Goal: Navigation & Orientation: Understand site structure

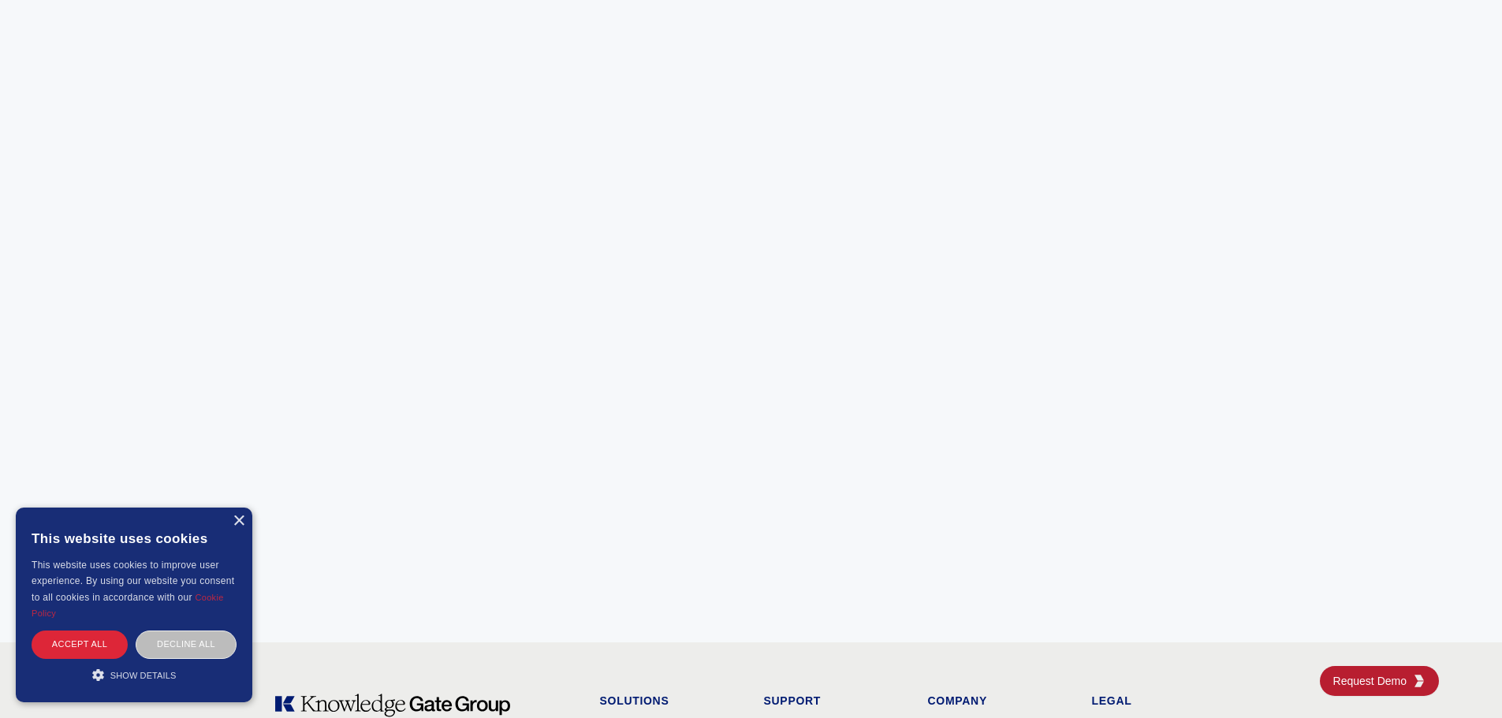
scroll to position [6237, 0]
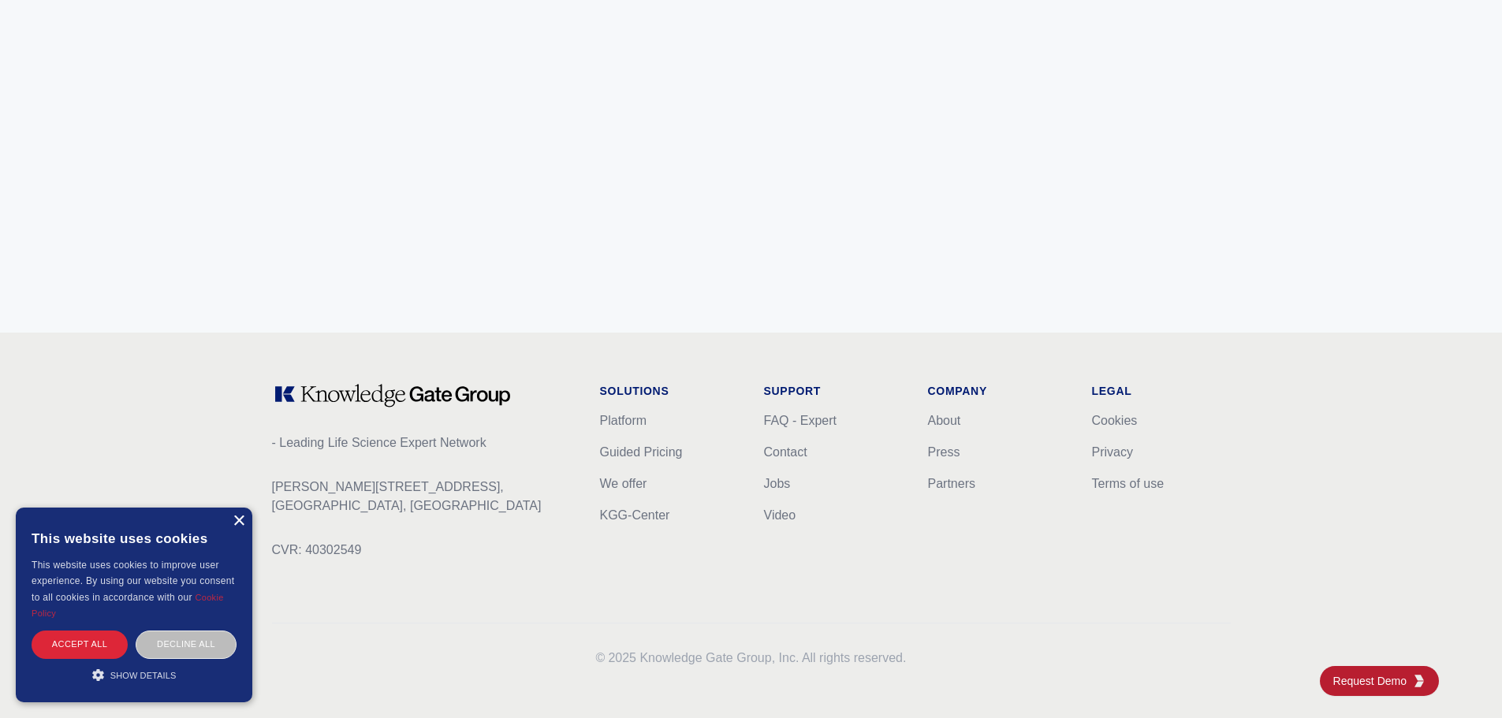
click at [238, 526] on div "×" at bounding box center [239, 522] width 12 height 12
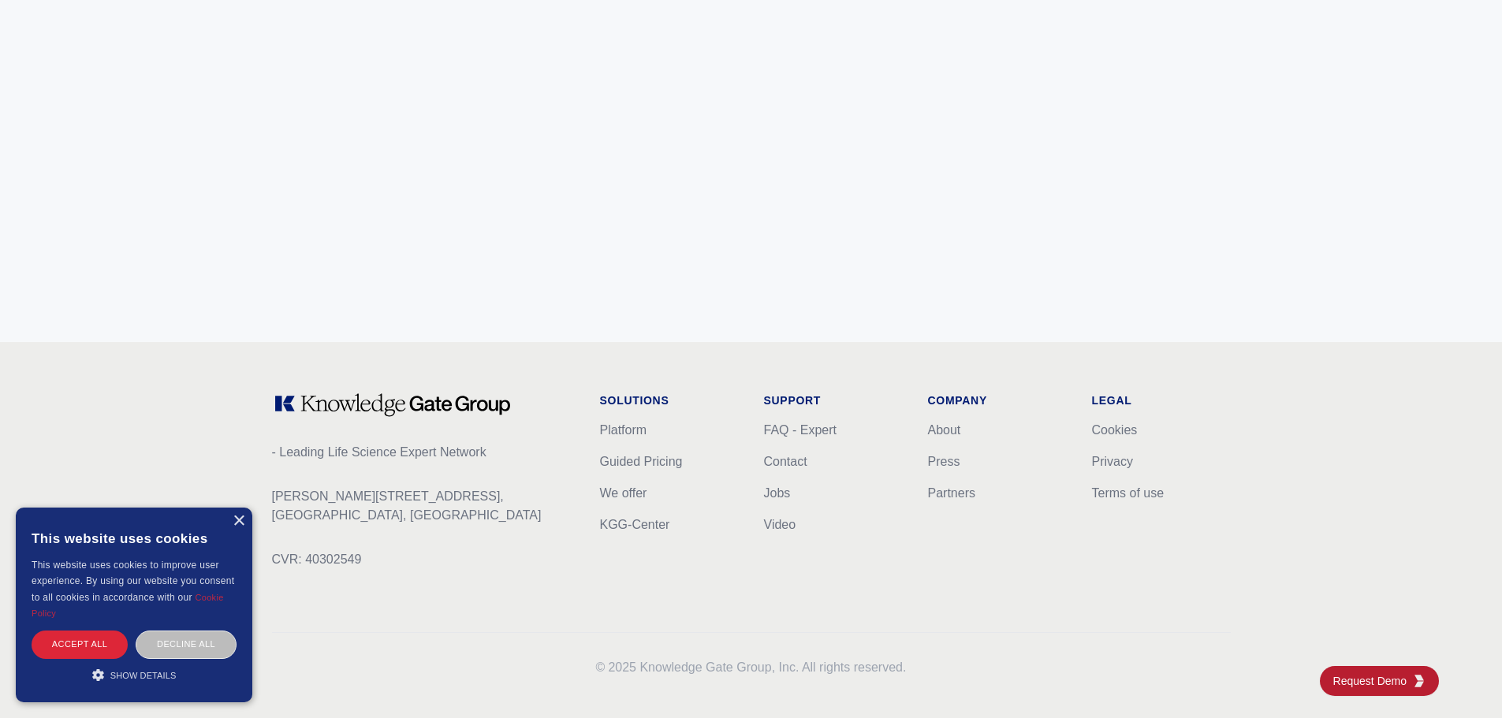
scroll to position [6237, 0]
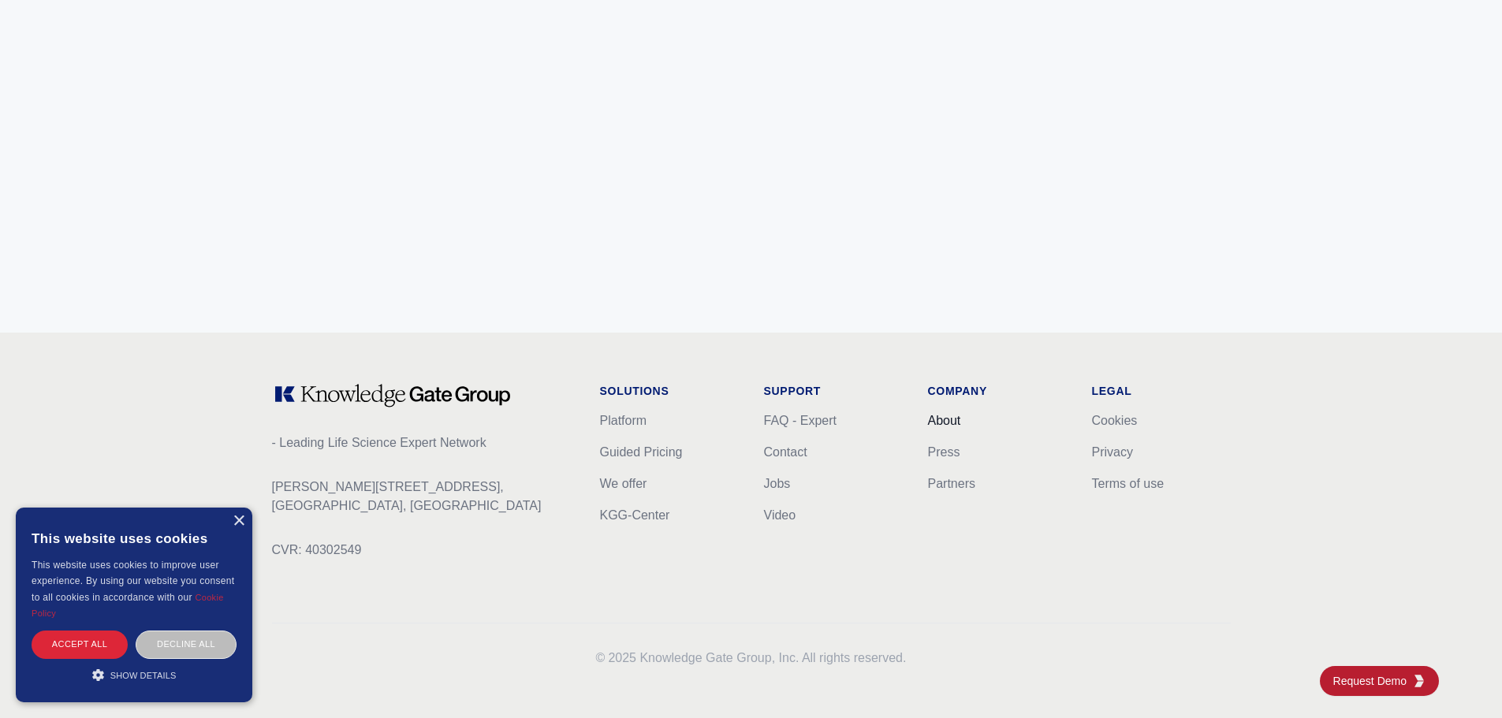
click at [955, 426] on link "About" at bounding box center [944, 420] width 33 height 13
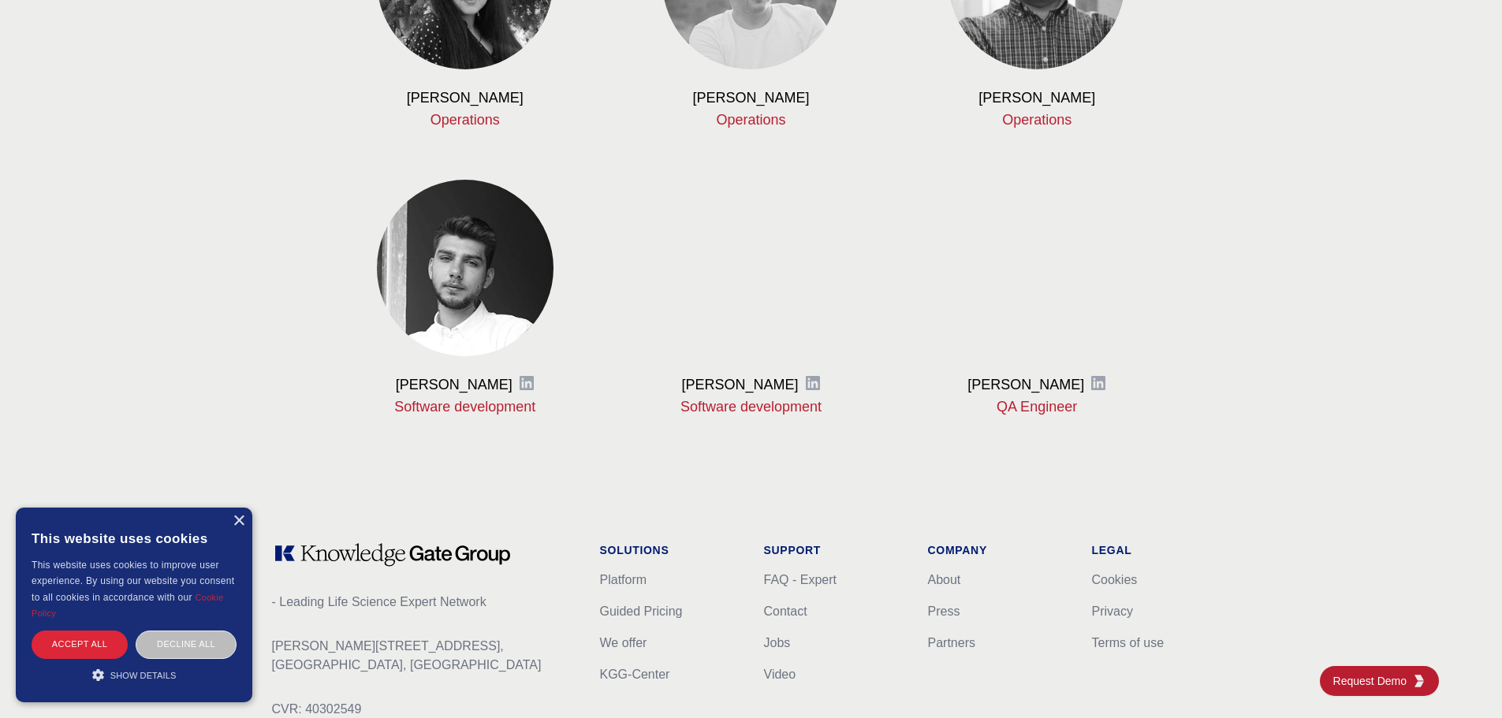
scroll to position [1929, 0]
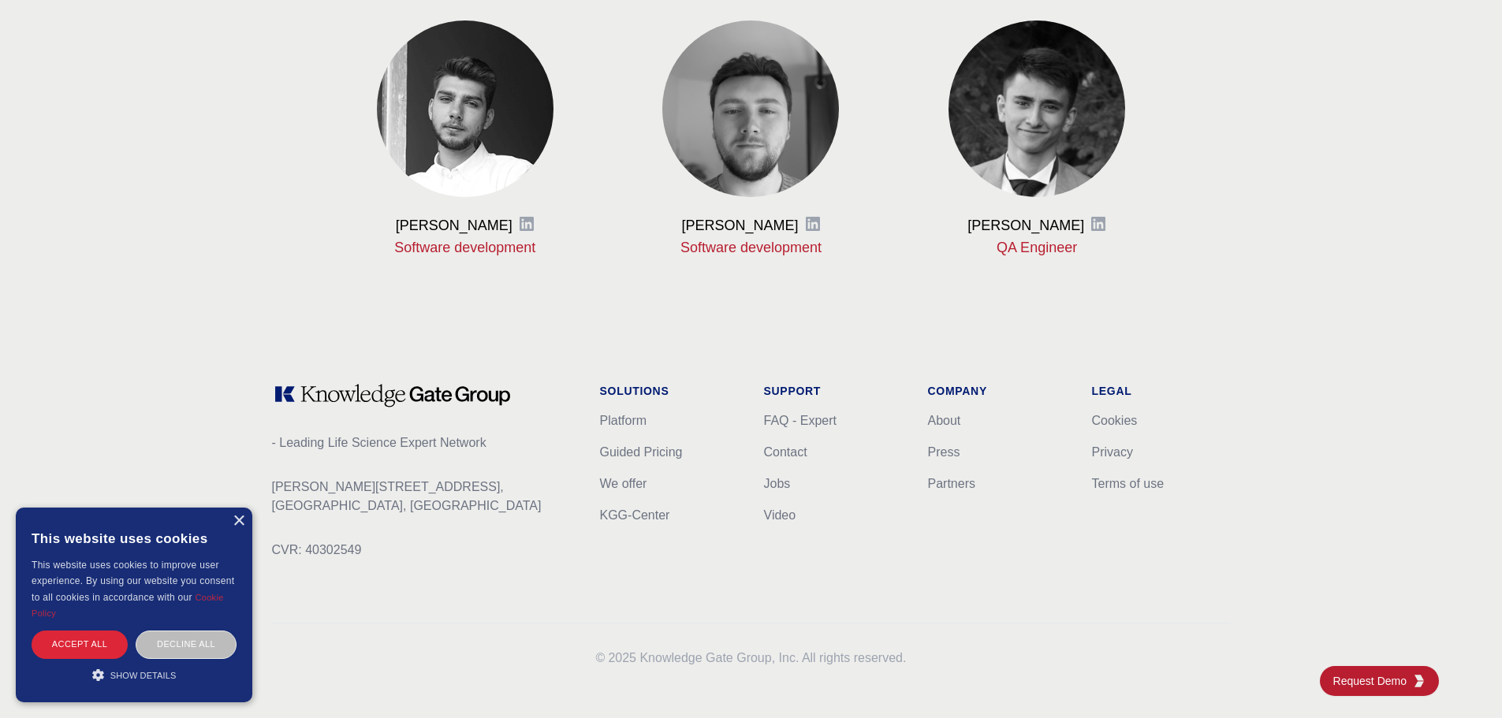
click at [246, 520] on div "× This website uses cookies This website uses cookies to improve user experienc…" at bounding box center [134, 605] width 236 height 195
click at [231, 523] on div "This website uses cookies" at bounding box center [134, 538] width 205 height 38
click at [240, 519] on div "×" at bounding box center [239, 522] width 12 height 12
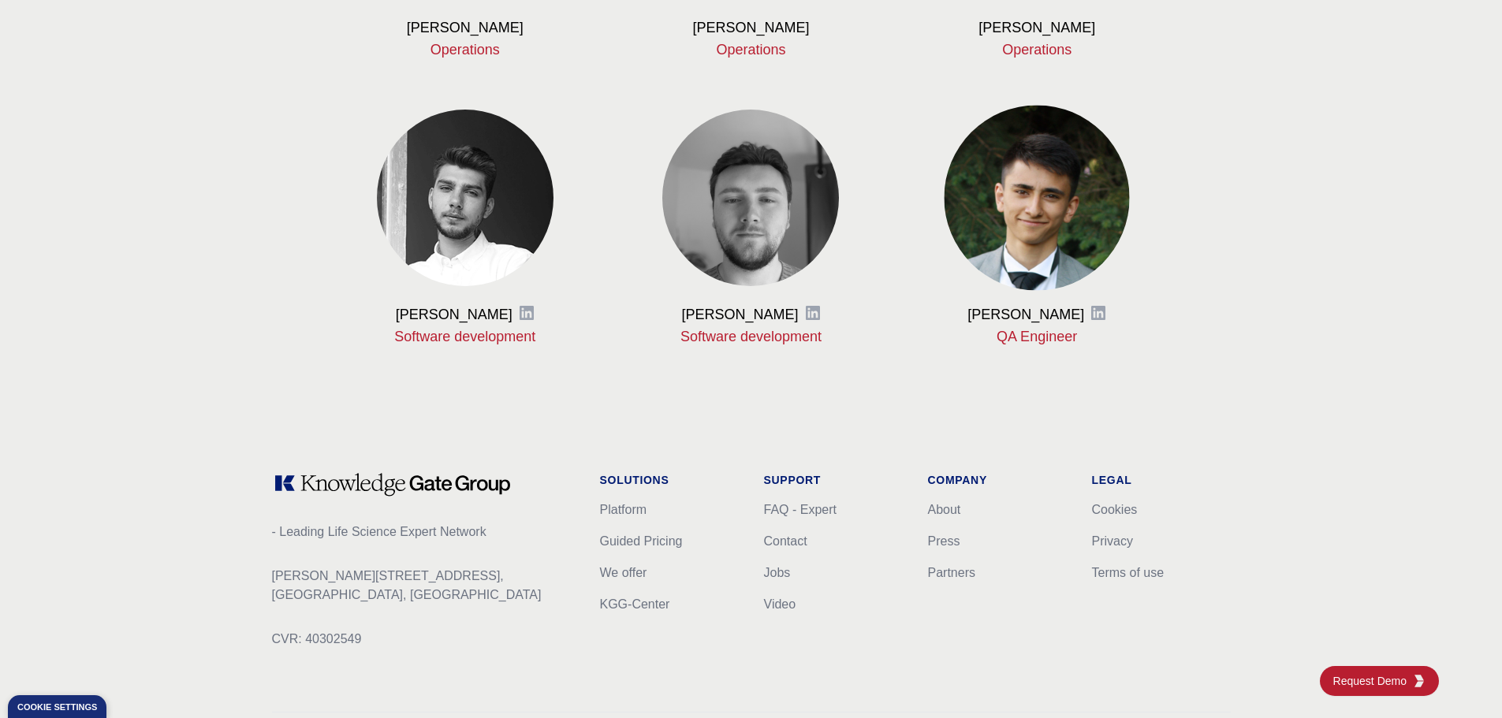
scroll to position [1850, 0]
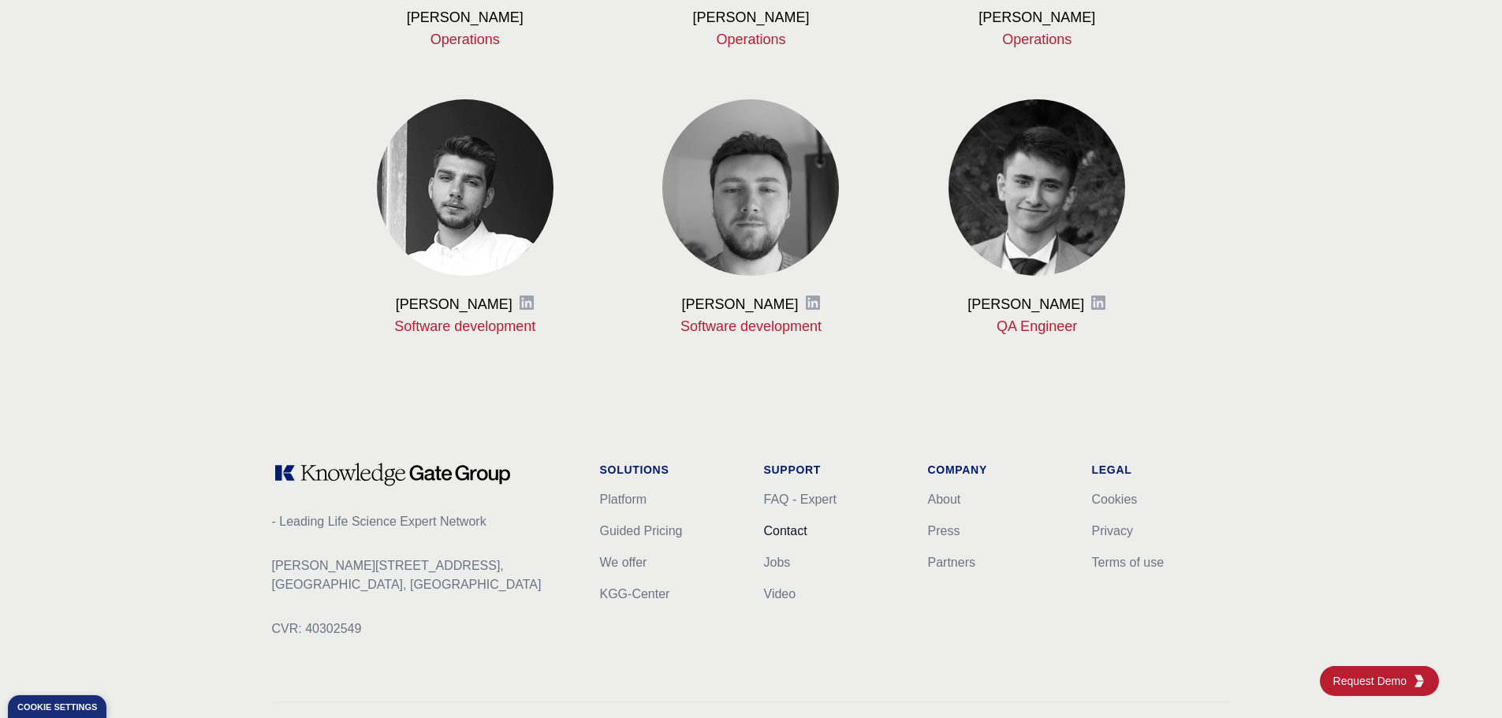
click at [769, 532] on link "Contact" at bounding box center [785, 530] width 43 height 13
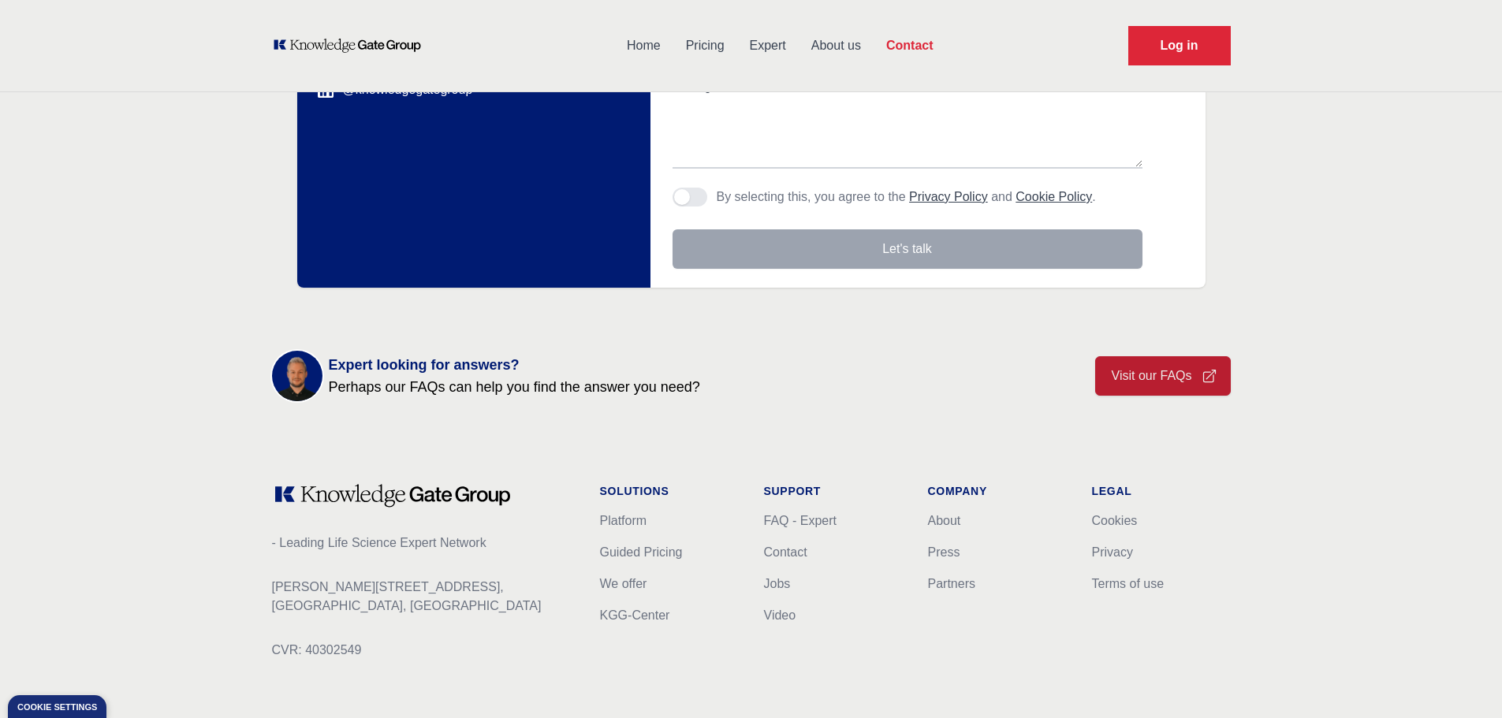
scroll to position [488, 0]
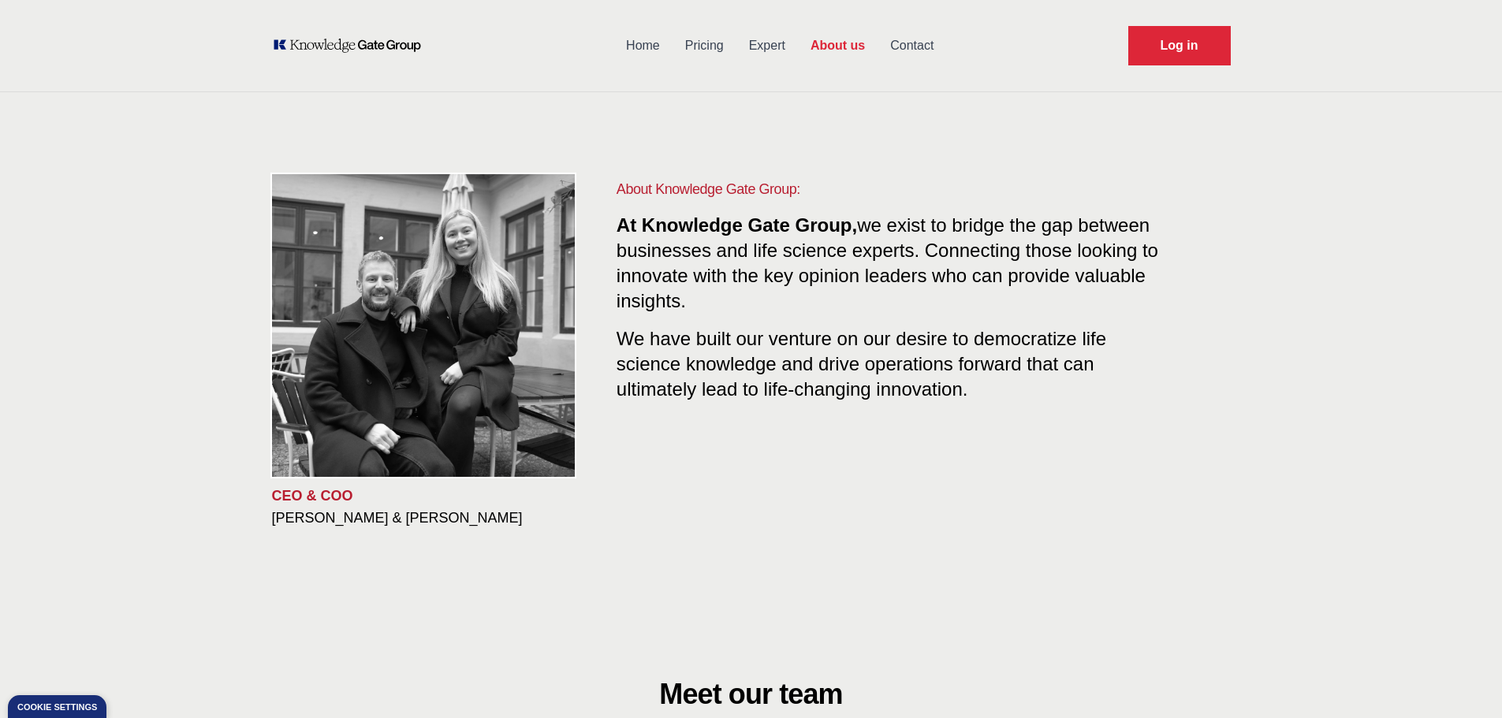
scroll to position [2, 0]
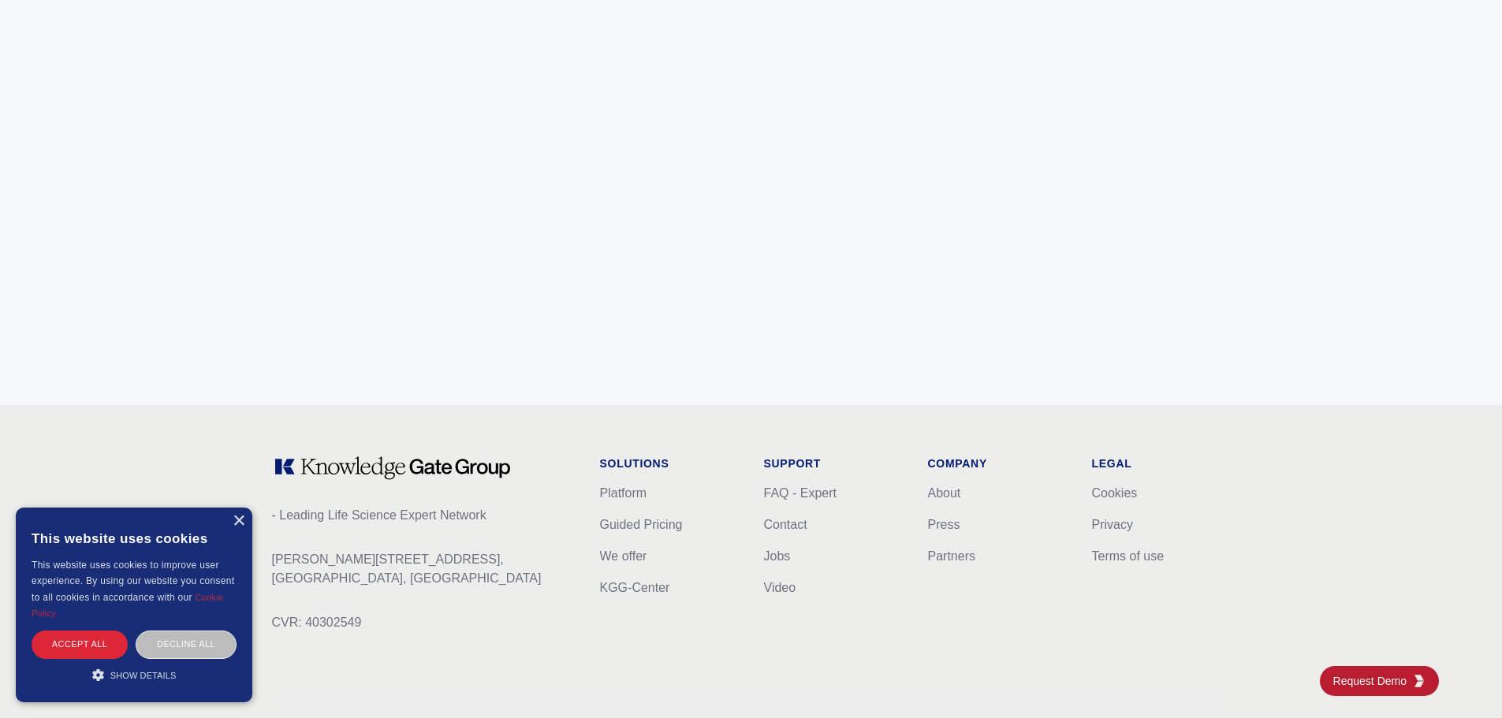
scroll to position [6237, 0]
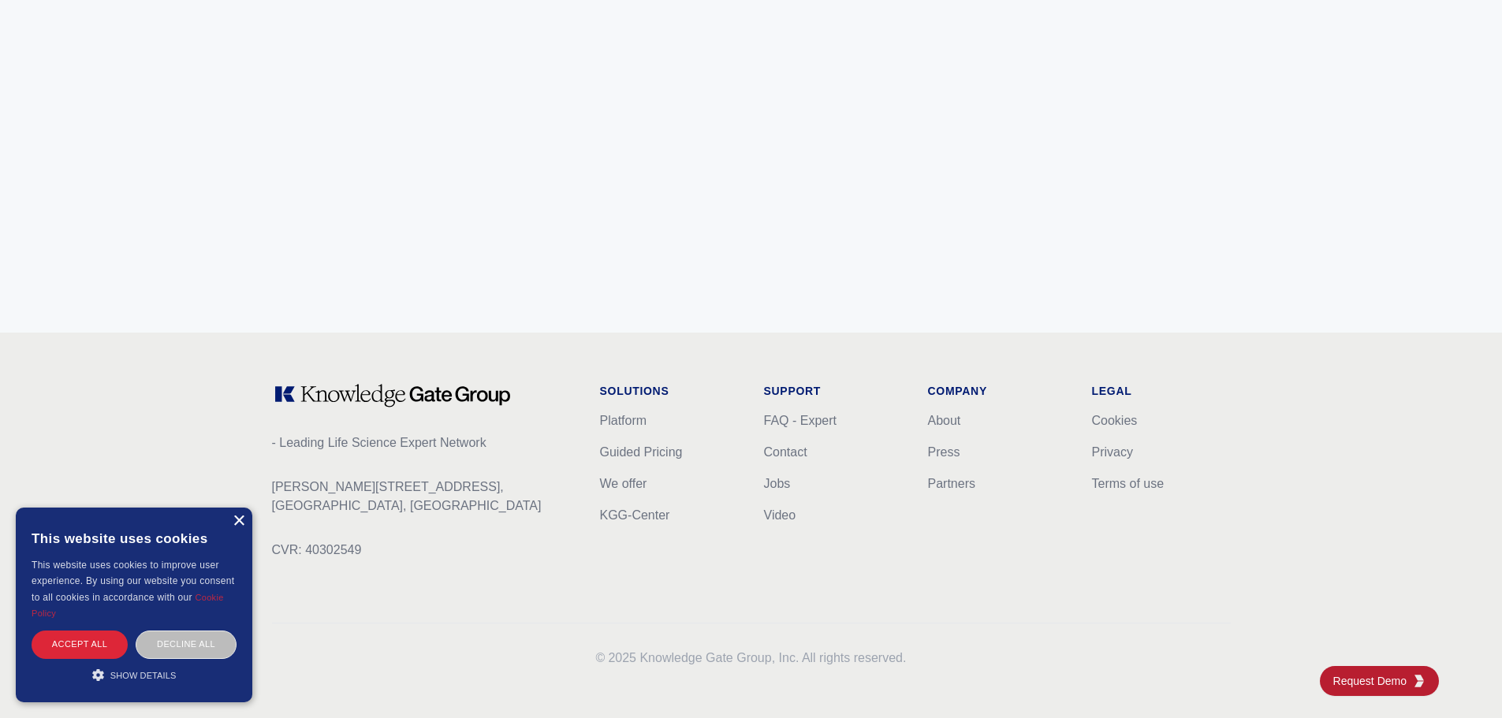
click at [240, 518] on div "×" at bounding box center [239, 522] width 12 height 12
